Goal: Obtain resource: Obtain resource

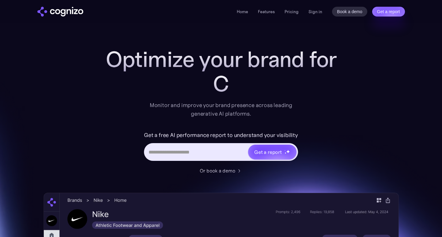
drag, startPoint x: 0, startPoint y: 0, endPoint x: 200, endPoint y: 149, distance: 249.5
click at [204, 146] on div "Get a report" at bounding box center [221, 152] width 154 height 18
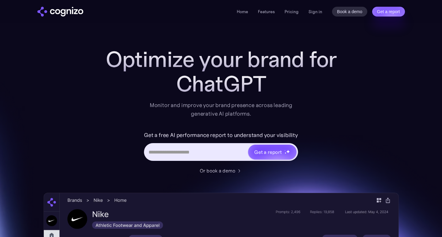
click at [195, 150] on input "Hero URL Input Form" at bounding box center [196, 152] width 103 height 12
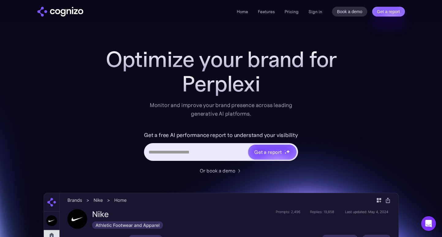
scroll to position [14, 0]
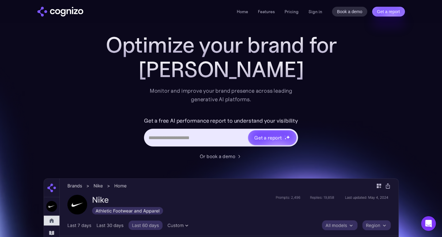
click at [203, 131] on div "Get a report" at bounding box center [221, 138] width 154 height 18
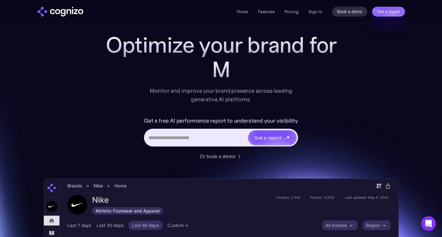
click at [199, 133] on input "Hero URL Input Form" at bounding box center [196, 138] width 103 height 12
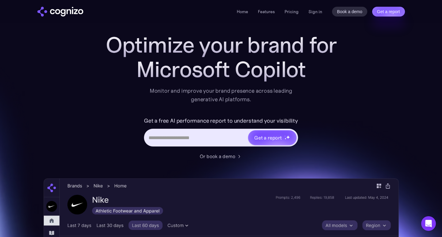
click at [111, 142] on div "Get a free AI performance report to understand your visibility Get a report" at bounding box center [221, 134] width 245 height 37
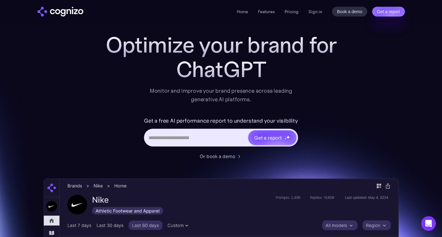
click at [174, 139] on input "Hero URL Input Form" at bounding box center [196, 138] width 103 height 12
click at [137, 154] on div "Or book a demo" at bounding box center [221, 156] width 245 height 7
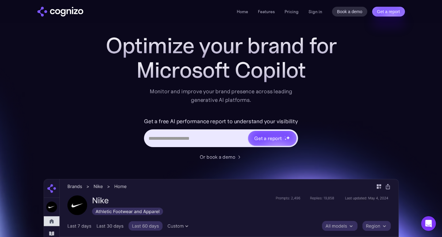
scroll to position [13, 0]
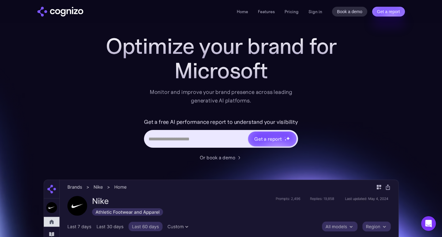
click at [182, 141] on input "Hero URL Input Form" at bounding box center [196, 139] width 103 height 12
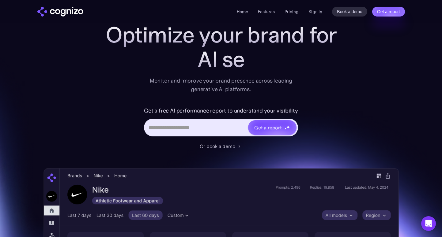
scroll to position [27, 0]
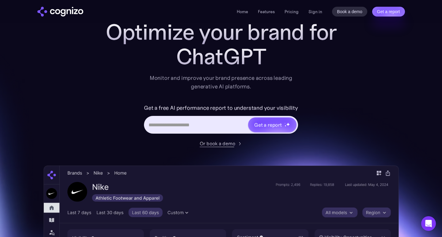
click at [225, 145] on div "Or book a demo" at bounding box center [218, 143] width 36 height 7
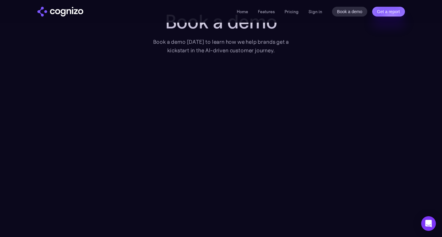
scroll to position [24, 0]
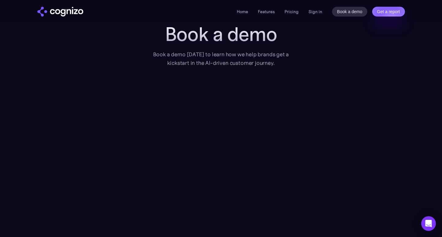
click at [58, 12] on img "home" at bounding box center [60, 12] width 46 height 10
